Goal: Find specific page/section: Find specific page/section

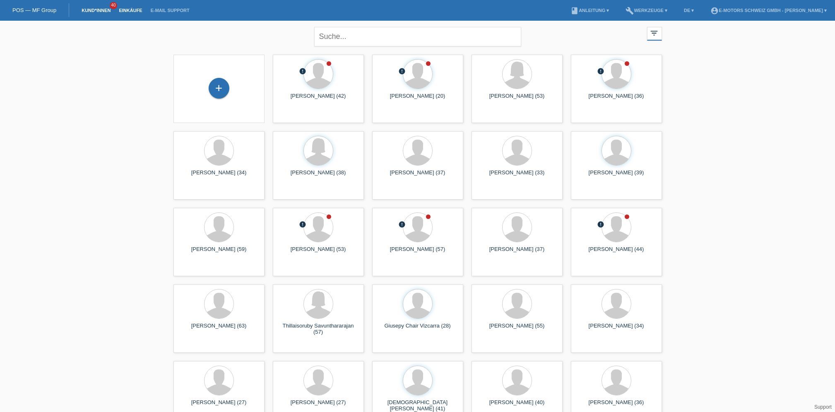
click at [131, 9] on link "Einkäufe" at bounding box center [130, 10] width 31 height 5
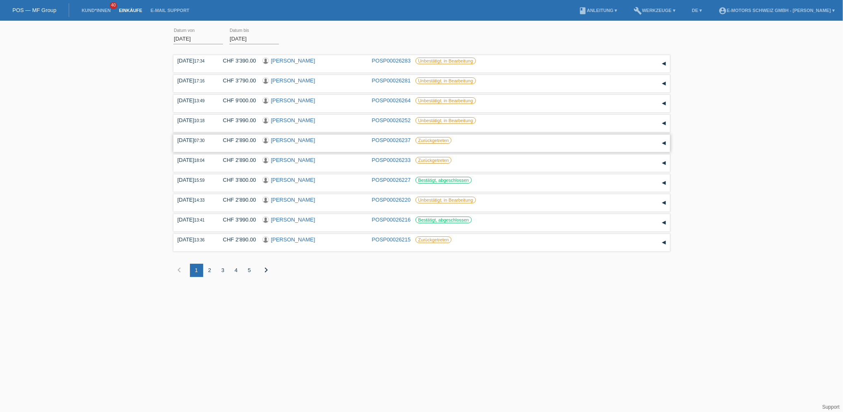
click at [280, 141] on link "[PERSON_NAME]" at bounding box center [293, 140] width 44 height 6
click at [277, 120] on link "[PERSON_NAME]" at bounding box center [293, 120] width 44 height 6
click at [295, 100] on link "[PERSON_NAME]" at bounding box center [293, 100] width 44 height 6
click at [285, 82] on link "[PERSON_NAME]" at bounding box center [293, 80] width 44 height 6
click at [292, 60] on link "Ghamgin Jakub" at bounding box center [293, 61] width 44 height 6
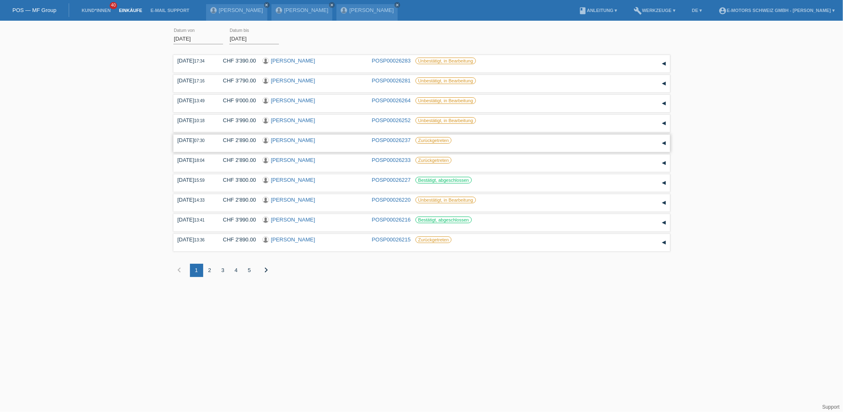
click at [289, 139] on link "[PERSON_NAME]" at bounding box center [293, 140] width 44 height 6
